Goal: Book appointment/travel/reservation

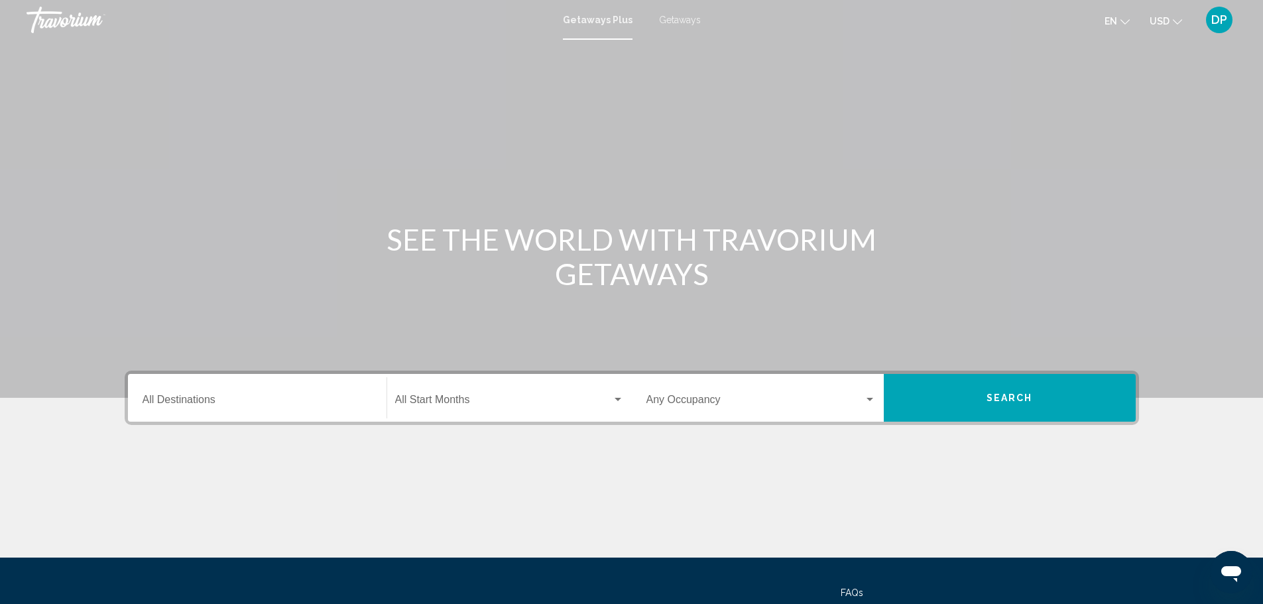
click at [694, 23] on span "Getaways" at bounding box center [680, 20] width 42 height 11
click at [144, 408] on input "Destination All Destinations" at bounding box center [256, 402] width 229 height 12
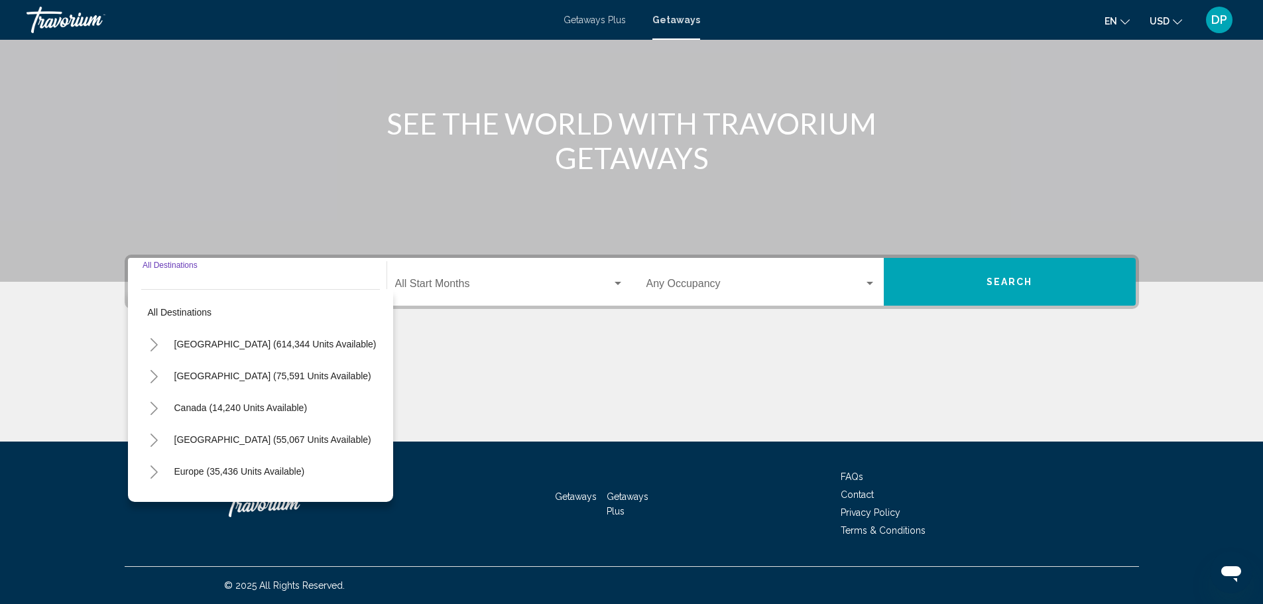
scroll to position [296, 0]
click at [149, 338] on icon "Toggle United States (614,344 units available)" at bounding box center [154, 344] width 10 height 13
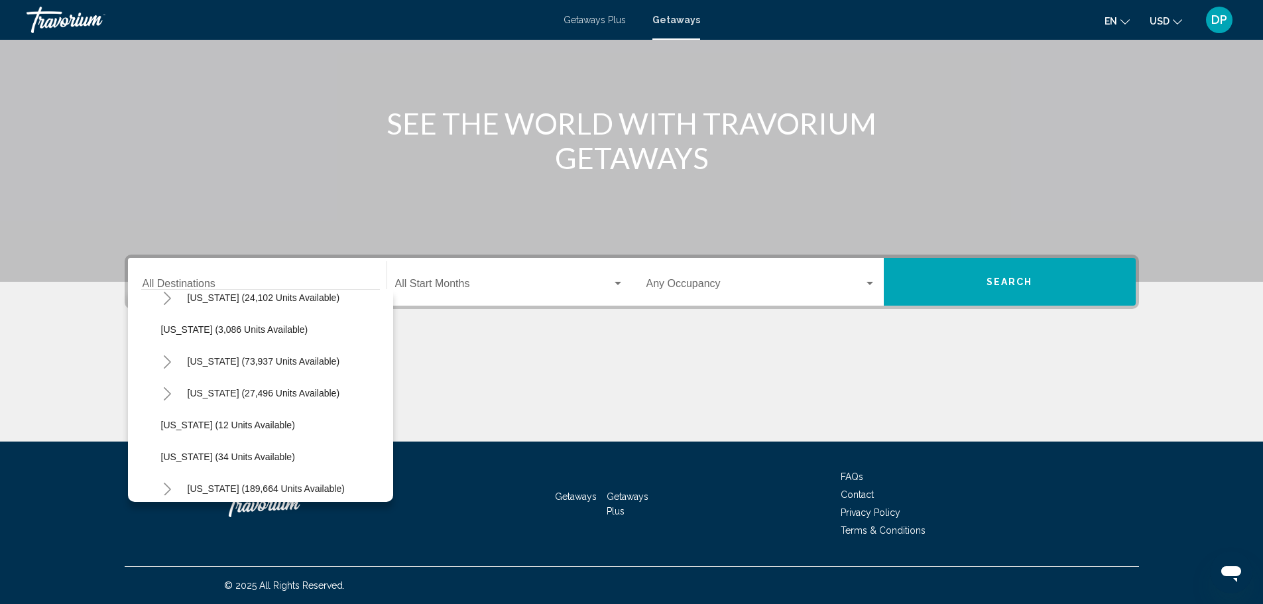
scroll to position [33, 0]
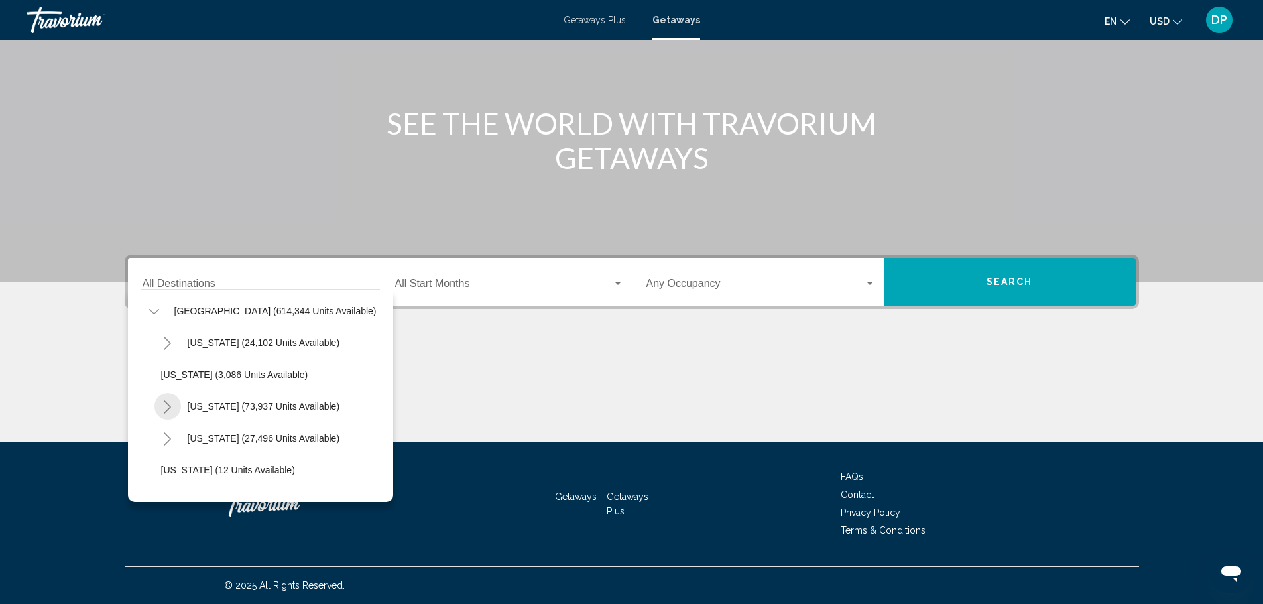
click at [154, 393] on button "Toggle California (73,937 units available)" at bounding box center [167, 406] width 27 height 27
drag, startPoint x: 307, startPoint y: 239, endPoint x: 308, endPoint y: 253, distance: 14.6
click at [308, 290] on div "All destinations [GEOGRAPHIC_DATA] (614,344 units available) [US_STATE] (24,102…" at bounding box center [260, 392] width 239 height 205
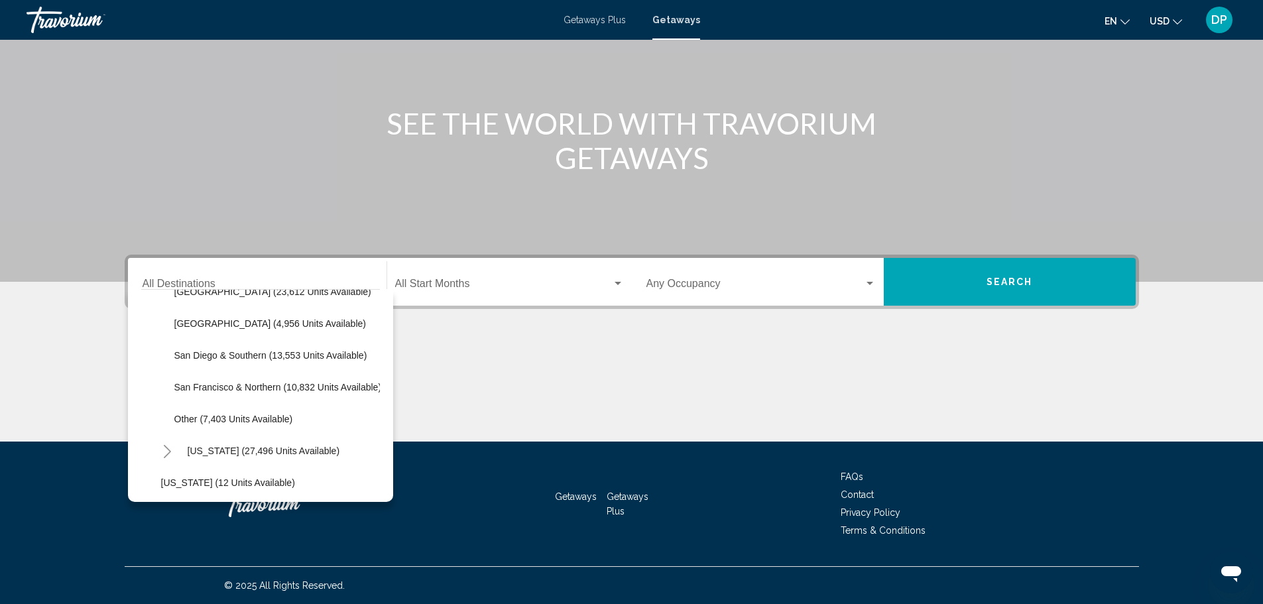
scroll to position [218, 0]
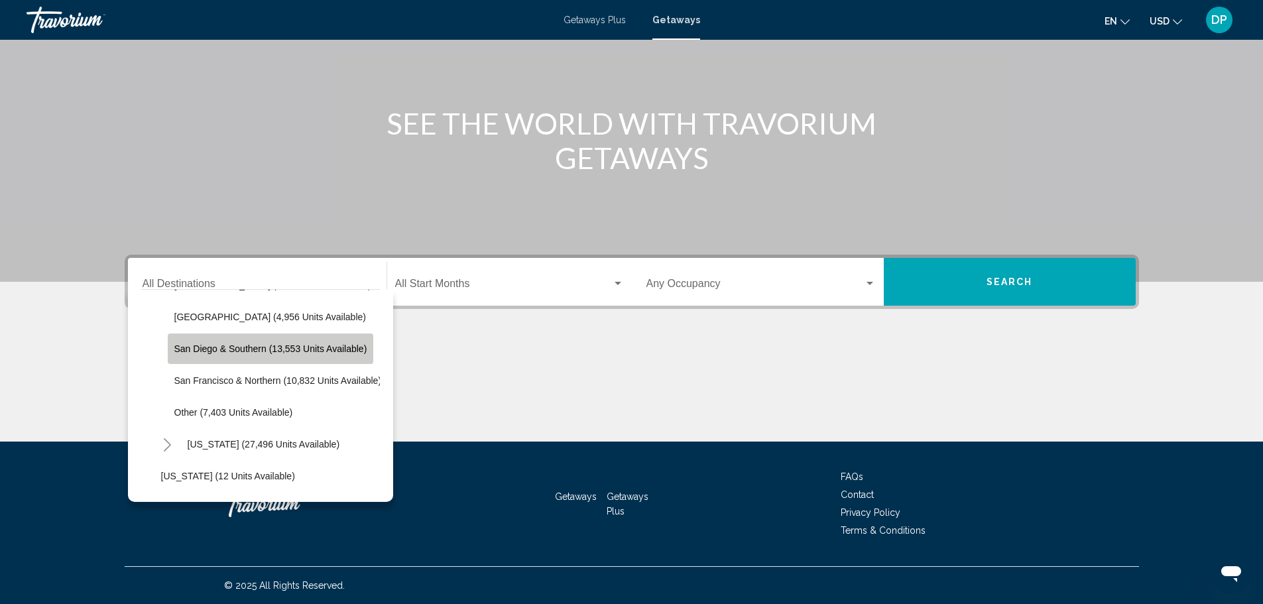
click at [174, 343] on span "San Diego & Southern (13,553 units available)" at bounding box center [270, 348] width 193 height 11
type input "**********"
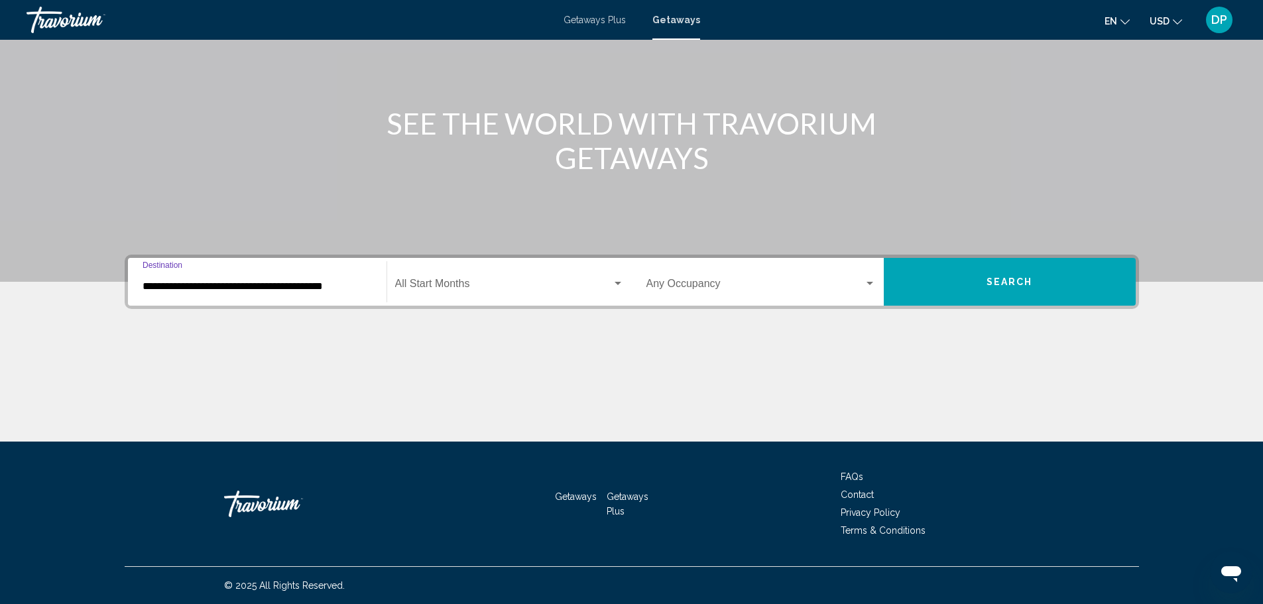
click at [425, 261] on div "Start Month All Start Months" at bounding box center [509, 282] width 229 height 42
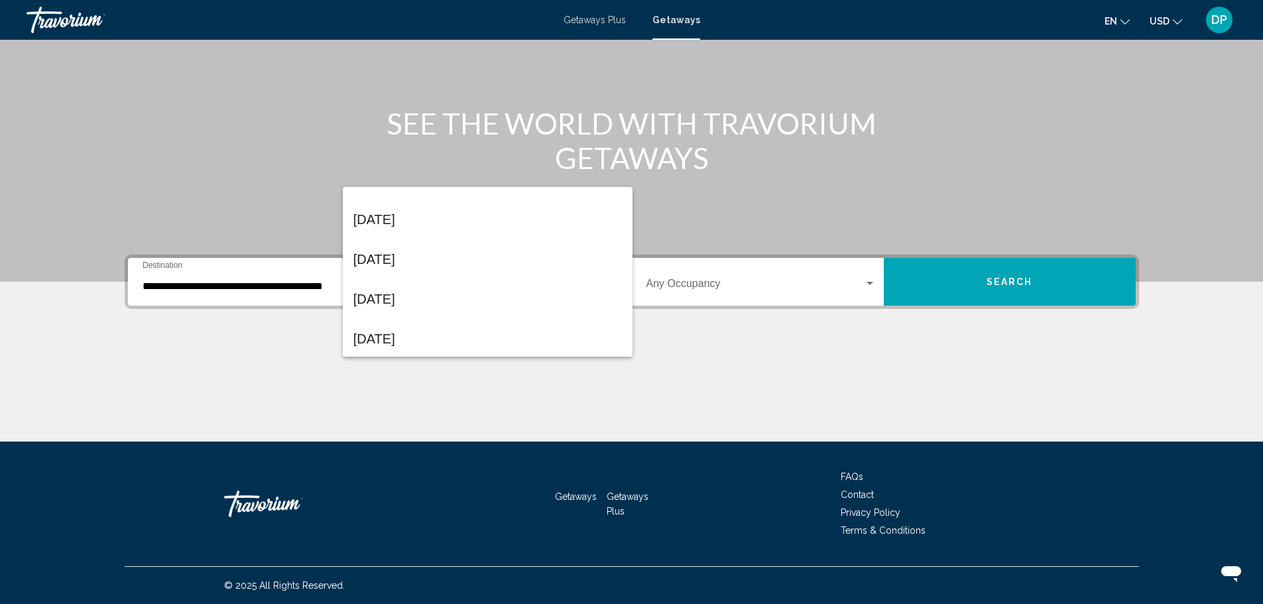
scroll to position [80, 0]
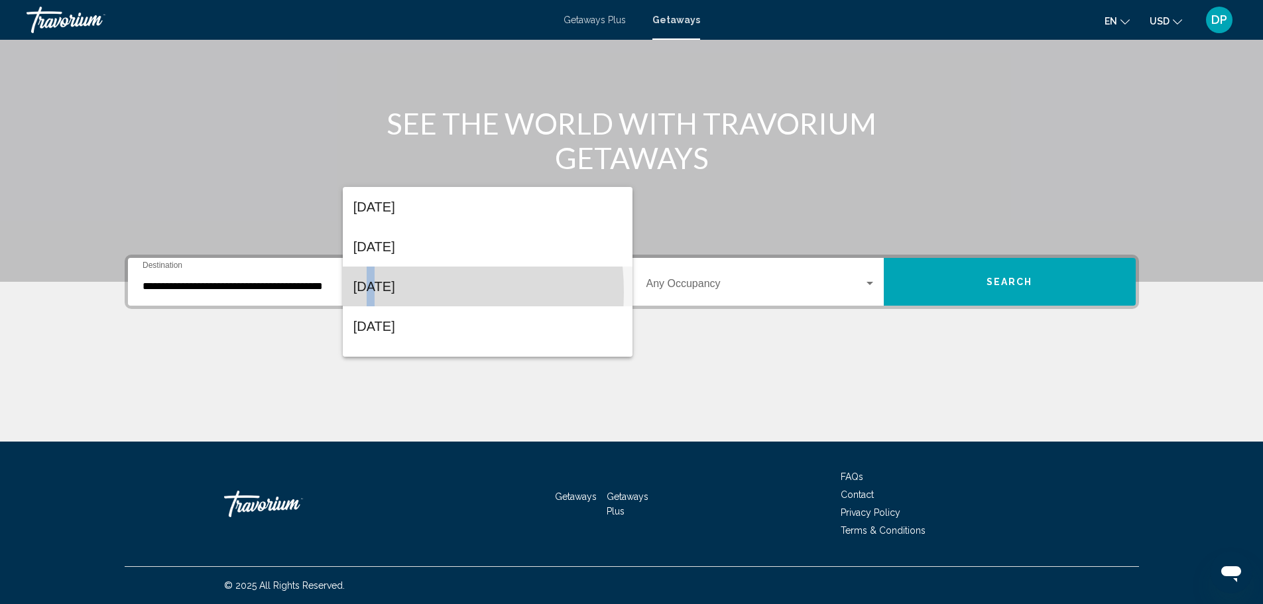
click at [374, 293] on span "[DATE]" at bounding box center [487, 286] width 268 height 40
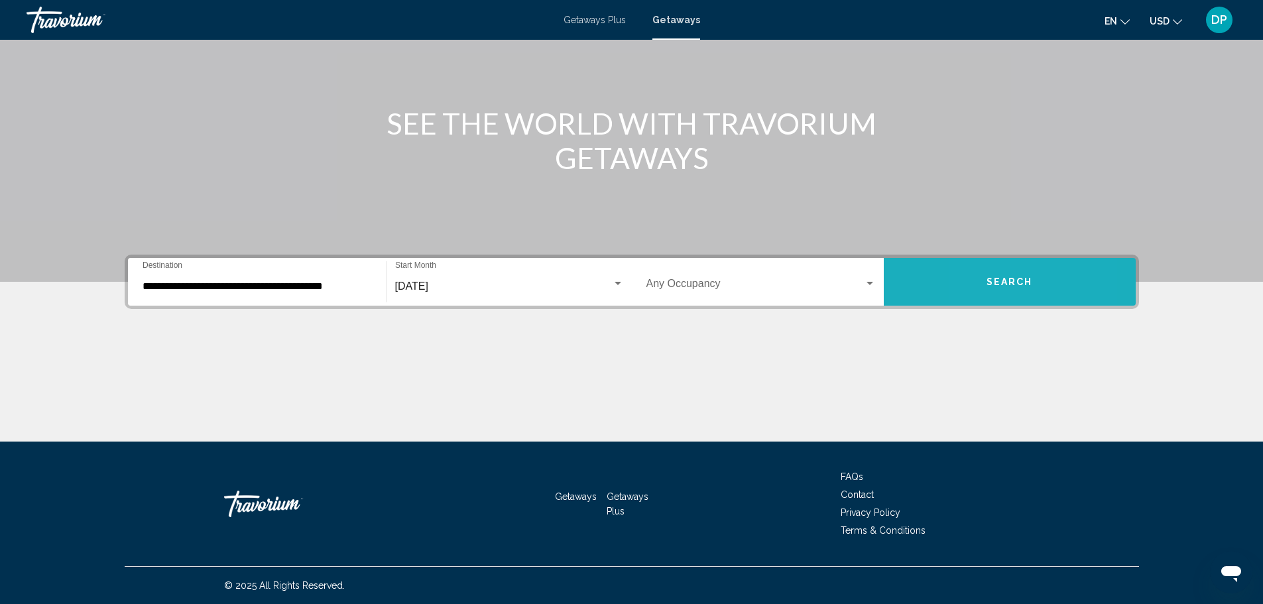
click at [1027, 258] on button "Search" at bounding box center [1009, 282] width 252 height 48
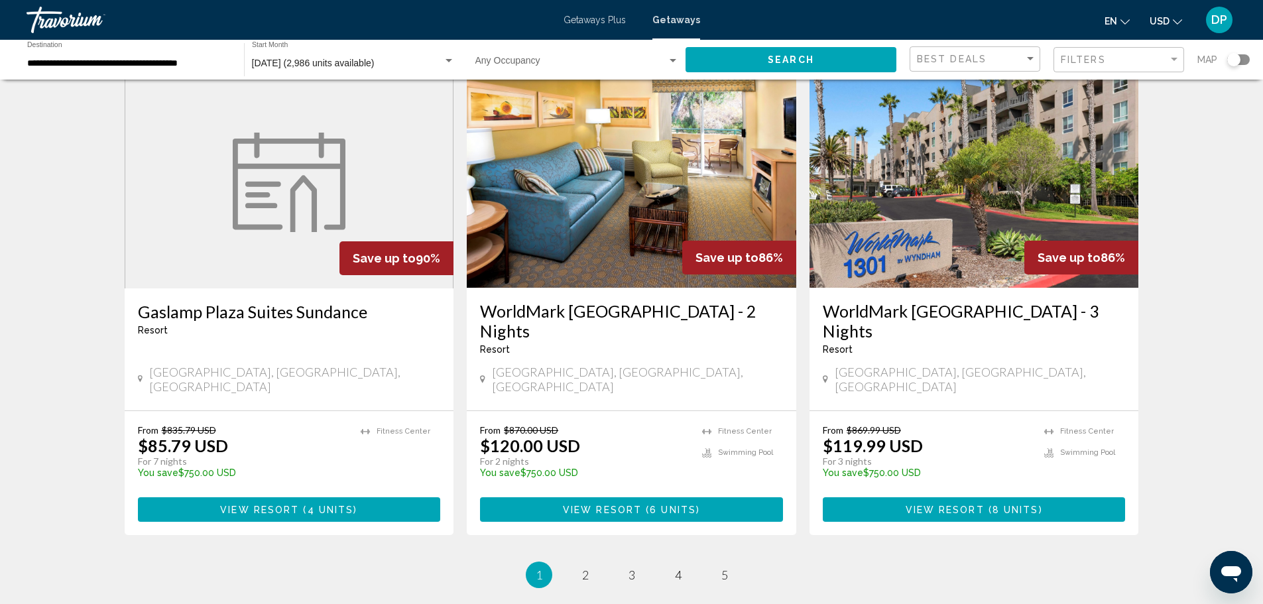
scroll to position [1531, 0]
